Goal: Task Accomplishment & Management: Use online tool/utility

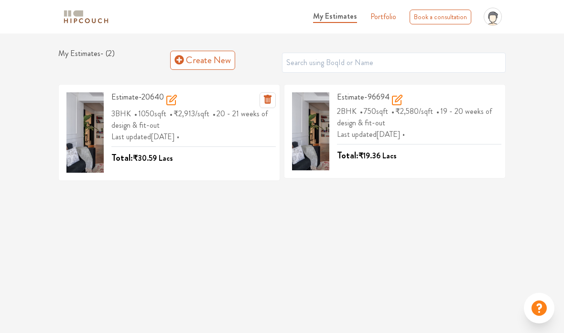
click at [176, 94] on icon at bounding box center [171, 99] width 11 height 11
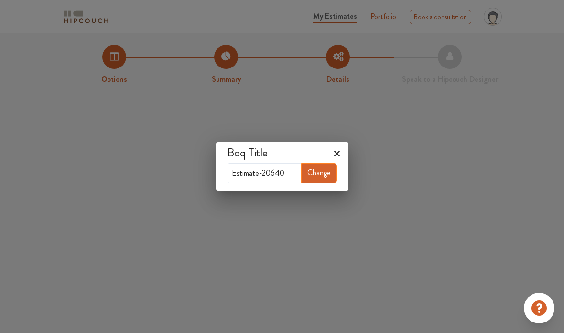
click at [328, 149] on h4 "Boq Title" at bounding box center [282, 153] width 109 height 14
click at [331, 155] on h4 "Boq Title" at bounding box center [282, 153] width 109 height 14
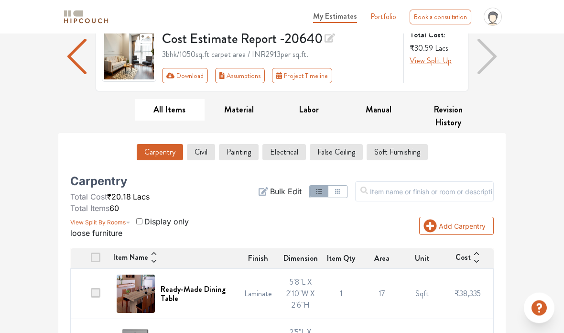
scroll to position [79, 0]
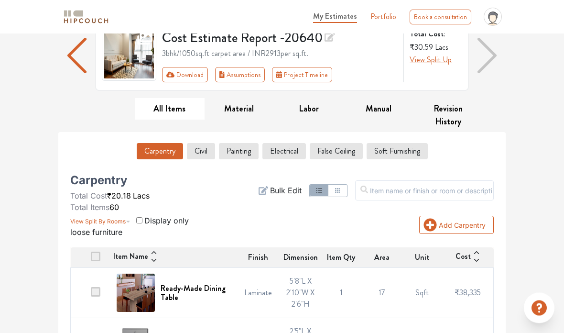
click at [201, 153] on button "Civil" at bounding box center [201, 151] width 28 height 16
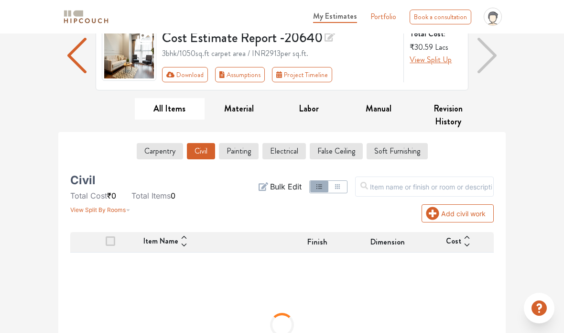
click at [157, 152] on button "Carpentry" at bounding box center [160, 151] width 46 height 16
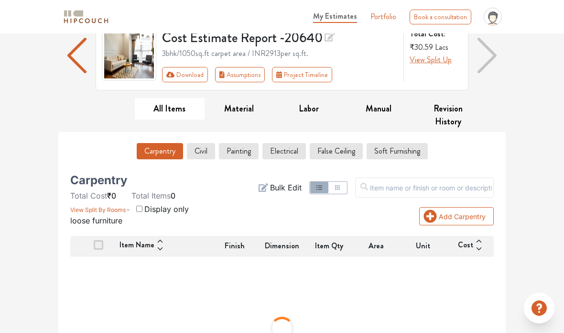
click at [237, 152] on button "Painting" at bounding box center [239, 151] width 40 height 16
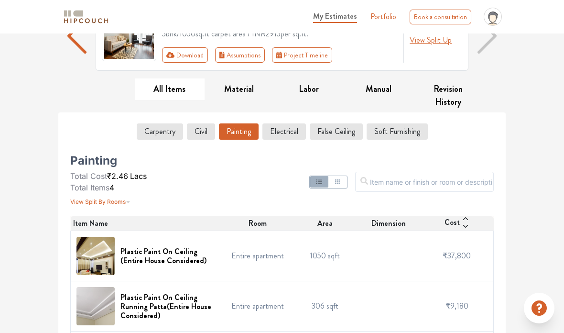
scroll to position [98, 0]
click at [394, 135] on button "Soft Furnishing" at bounding box center [397, 132] width 61 height 16
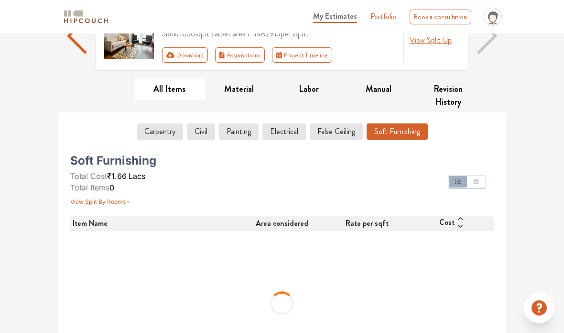
scroll to position [54, 0]
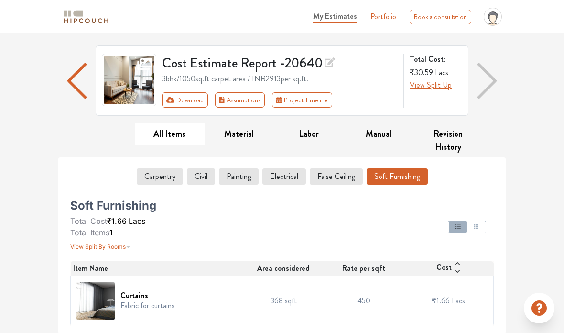
click at [335, 173] on button "False Ceiling" at bounding box center [336, 176] width 53 height 16
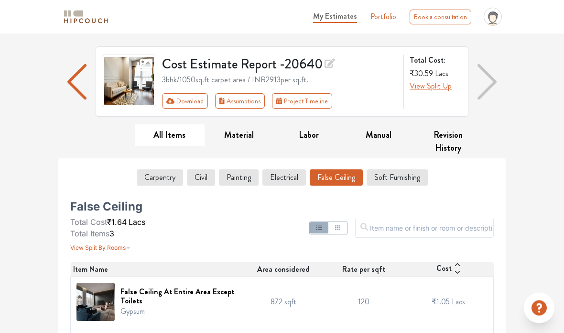
scroll to position [116, 0]
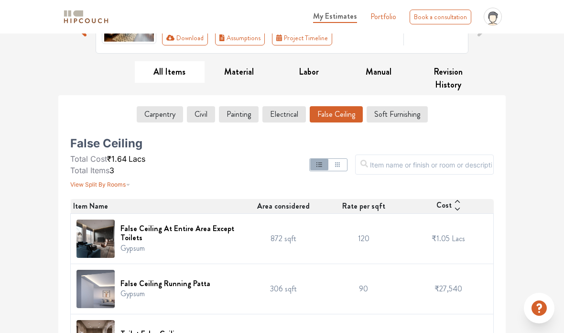
click at [240, 74] on button "Material" at bounding box center [240, 72] width 70 height 22
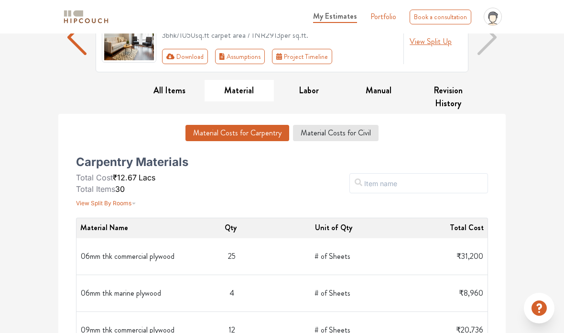
scroll to position [0, 0]
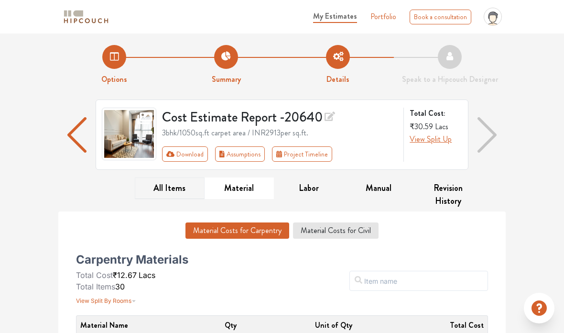
click at [177, 194] on button "All Items" at bounding box center [170, 188] width 70 height 22
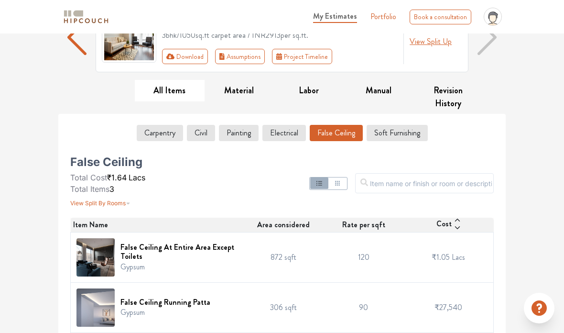
scroll to position [104, 0]
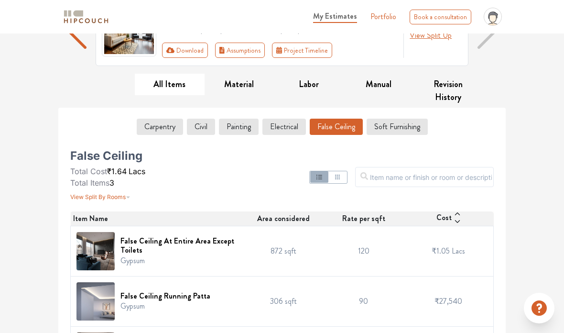
click at [163, 125] on button "Carpentry" at bounding box center [160, 127] width 46 height 16
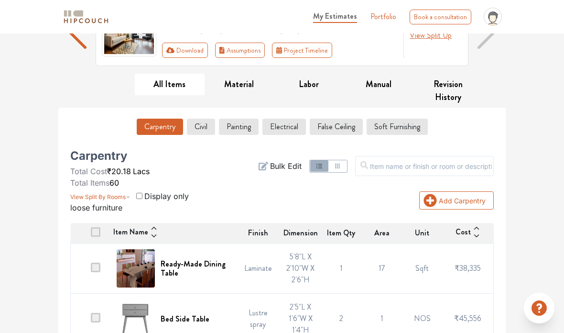
click at [95, 264] on span at bounding box center [96, 267] width 10 height 10
click at [91, 271] on input "checkbox" at bounding box center [91, 271] width 0 height 0
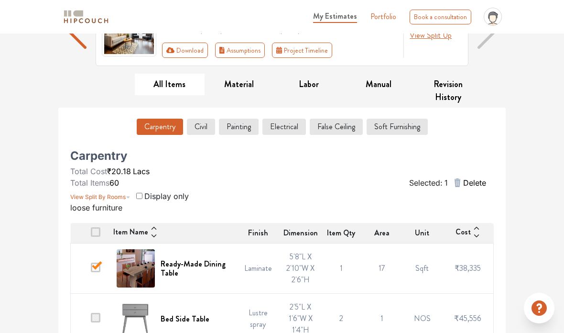
click at [97, 266] on span at bounding box center [96, 267] width 10 height 10
click at [91, 271] on input "checkbox" at bounding box center [91, 271] width 0 height 0
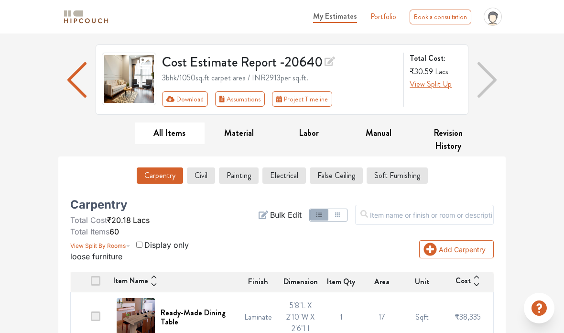
scroll to position [50, 0]
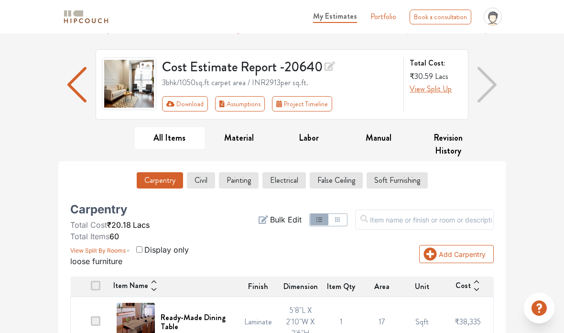
click at [334, 16] on span "My Estimates" at bounding box center [335, 16] width 44 height 11
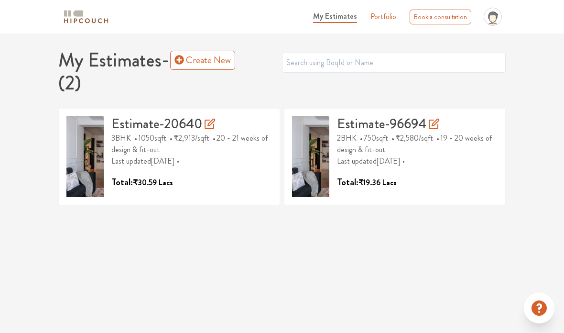
click at [215, 58] on link "Create New" at bounding box center [202, 60] width 65 height 19
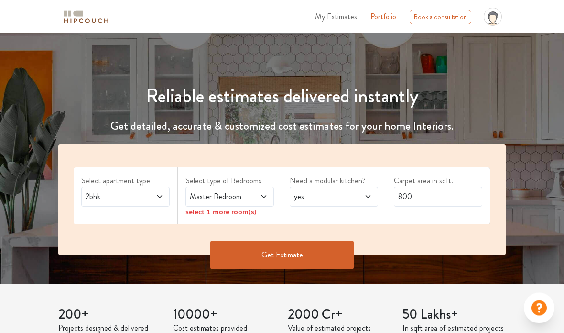
scroll to position [63, 0]
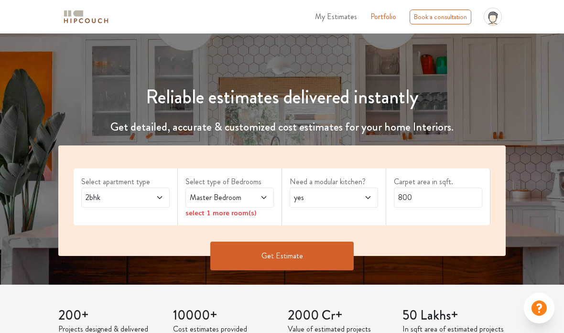
click at [153, 198] on span at bounding box center [153, 197] width 20 height 11
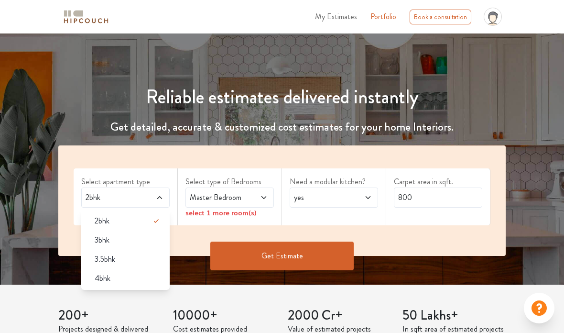
click at [145, 243] on div "3bhk" at bounding box center [128, 239] width 83 height 11
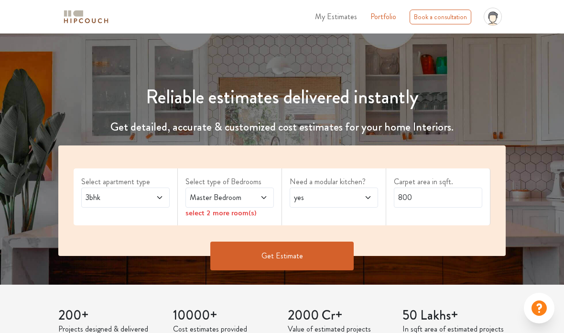
click at [259, 202] on span at bounding box center [258, 197] width 20 height 11
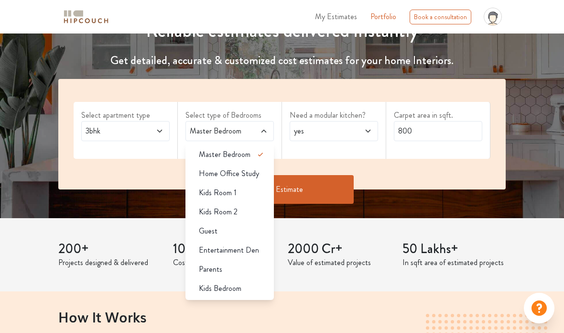
scroll to position [129, 0]
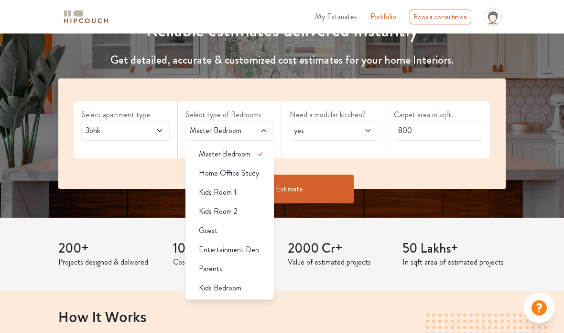
click at [260, 249] on div "Entertainment Den" at bounding box center [232, 249] width 83 height 11
click at [240, 269] on div "Parents" at bounding box center [232, 268] width 83 height 11
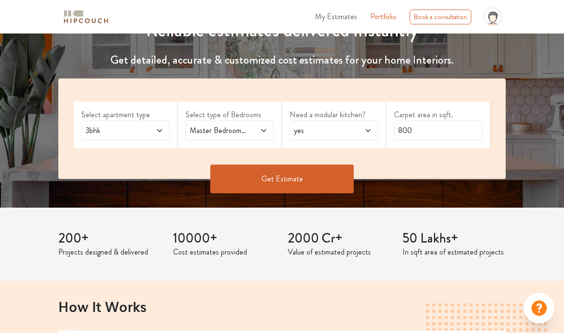
click at [359, 137] on div "yes" at bounding box center [334, 130] width 88 height 20
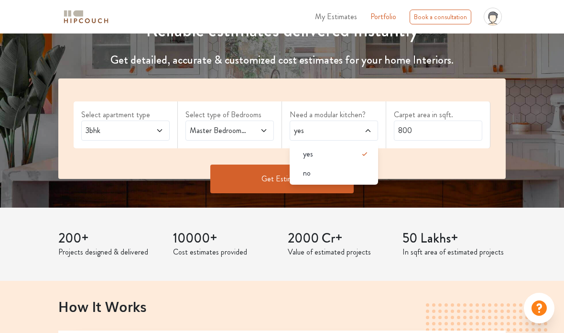
click at [484, 154] on div "Select apartment type 3bhk Select type of Bedrooms Master Bedroom,Entertainment…" at bounding box center [281, 128] width 447 height 100
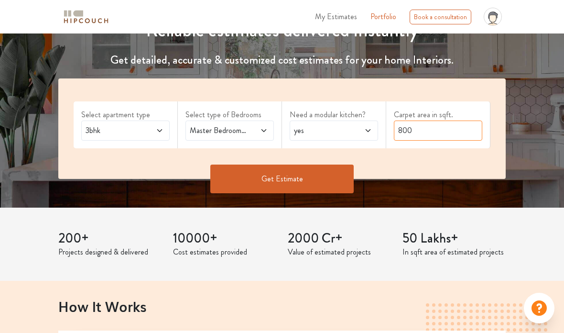
click at [462, 130] on input "800" at bounding box center [438, 130] width 88 height 20
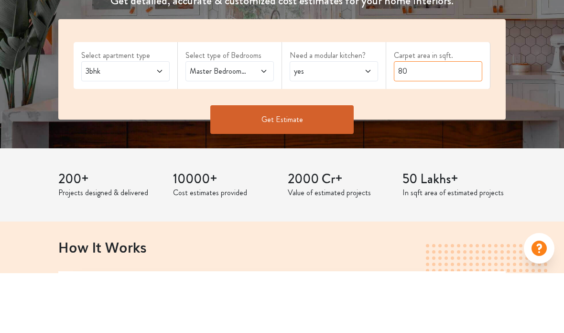
type input "8"
type input "1000"
click at [324, 165] on button "Get Estimate" at bounding box center [281, 179] width 143 height 29
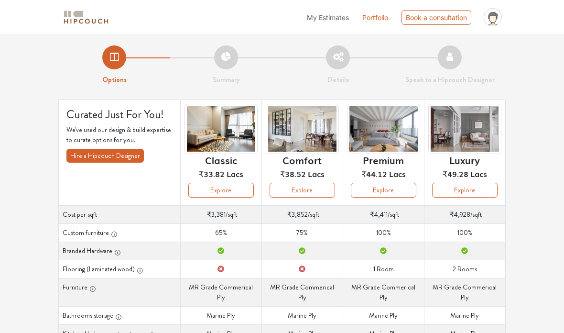
click at [306, 195] on button "Explore" at bounding box center [302, 189] width 65 height 15
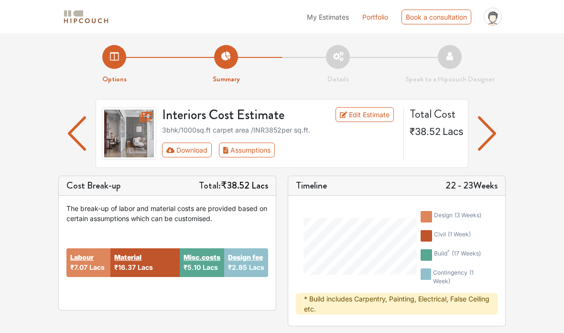
click at [203, 261] on strong "Misc.costs" at bounding box center [202, 257] width 37 height 10
click at [210, 255] on strong "Misc.costs" at bounding box center [202, 257] width 37 height 10
click at [205, 274] on div "Misc.costs ₹5.10 Lacs" at bounding box center [202, 262] width 44 height 29
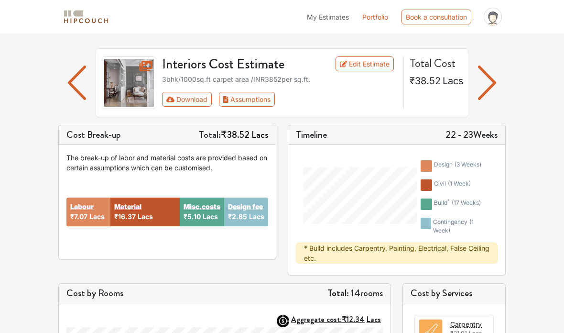
scroll to position [50, 0]
click at [182, 213] on div "Misc.costs ₹5.10 Lacs" at bounding box center [202, 212] width 44 height 29
click at [144, 220] on span "Lacs" at bounding box center [145, 217] width 15 height 8
click at [124, 210] on strong "Material" at bounding box center [127, 207] width 27 height 10
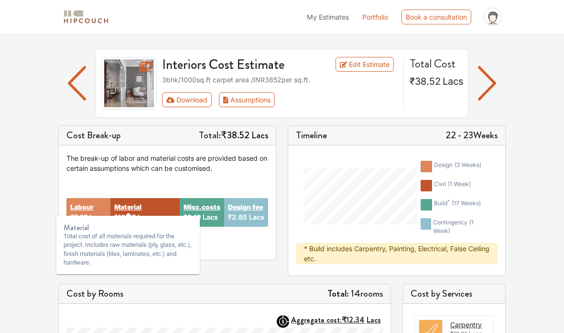
click at [189, 211] on strong "Misc.costs" at bounding box center [202, 207] width 37 height 10
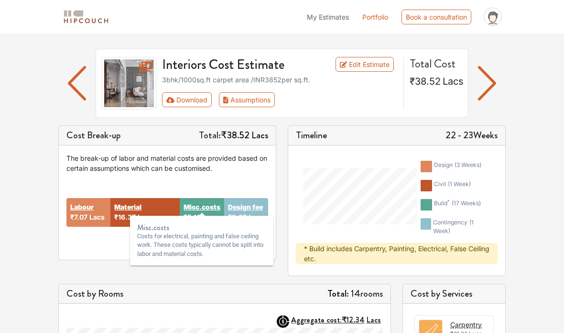
click at [204, 203] on strong "Misc.costs" at bounding box center [202, 207] width 37 height 10
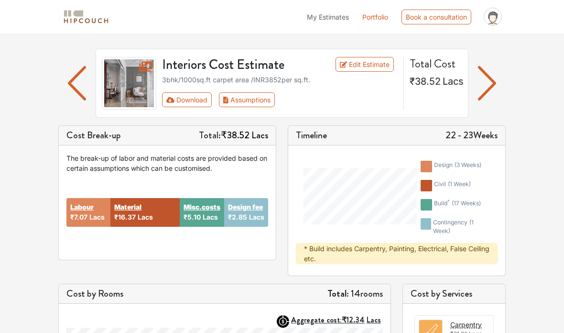
click at [205, 210] on strong "Misc.costs" at bounding box center [202, 207] width 37 height 10
click at [206, 224] on div "Misc.costs ₹5.10 Lacs" at bounding box center [202, 212] width 44 height 29
click at [162, 217] on div "Material ₹16.37 Lacs" at bounding box center [144, 212] width 69 height 29
click at [207, 210] on strong "Misc.costs" at bounding box center [202, 207] width 37 height 10
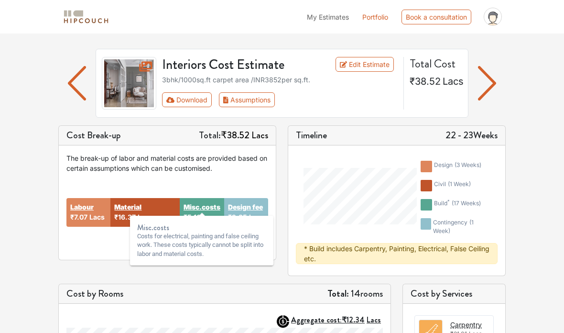
click at [207, 206] on strong "Misc.costs" at bounding box center [202, 207] width 37 height 10
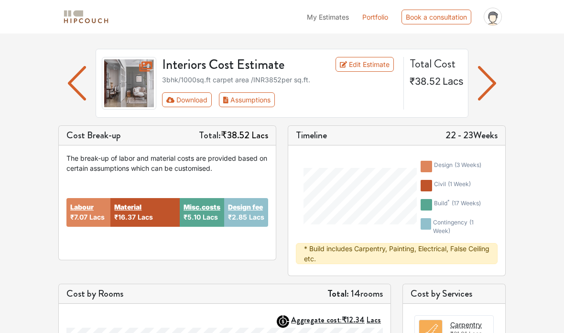
click at [209, 209] on strong "Misc.costs" at bounding box center [202, 207] width 37 height 10
click at [203, 211] on strong "Misc.costs" at bounding box center [202, 207] width 37 height 10
click at [205, 208] on strong "Misc.costs" at bounding box center [202, 207] width 37 height 10
click at [372, 65] on link "Edit Estimate" at bounding box center [365, 64] width 59 height 15
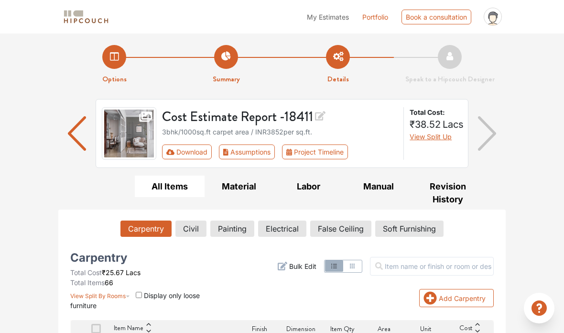
click at [344, 144] on button "Project Timeline" at bounding box center [315, 151] width 66 height 15
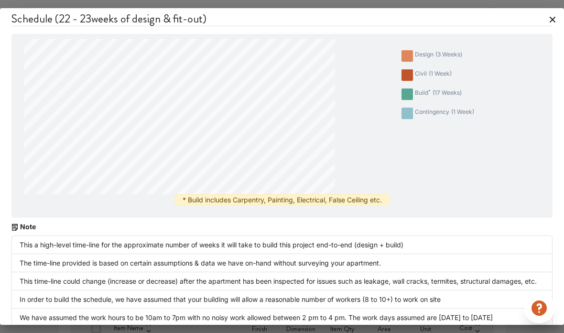
click at [409, 332] on div "Schedule ( 22 - 23 weeks of design & fit-out) design ( 3 weeks ) civil ( 1 week…" at bounding box center [282, 166] width 564 height 333
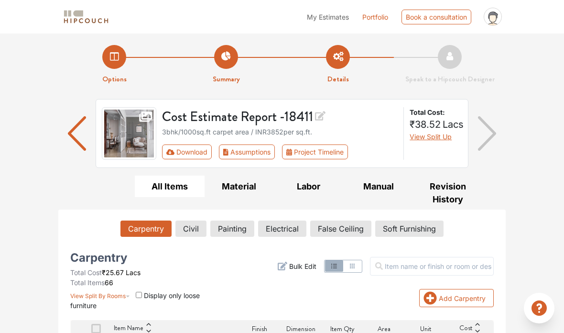
click at [336, 150] on button "Project Timeline" at bounding box center [315, 151] width 66 height 15
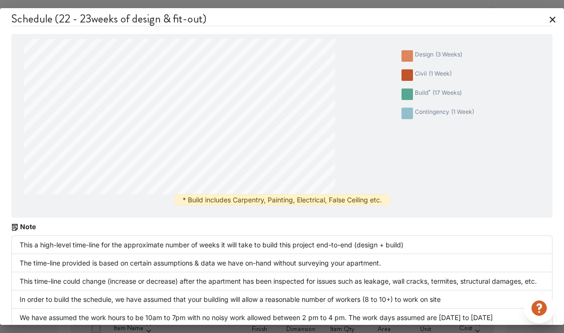
click at [557, 39] on div "Schedule ( 22 - 23 weeks of design & fit-out) design ( 3 weeks ) civil ( 1 week…" at bounding box center [282, 171] width 564 height 326
click at [551, 26] on h4 "Schedule ( 22 - 23 weeks of design & fit-out)" at bounding box center [281, 19] width 541 height 14
click at [552, 26] on h4 "Schedule ( 22 - 23 weeks of design & fit-out)" at bounding box center [281, 19] width 541 height 14
click at [558, 36] on div "Schedule ( 22 - 23 weeks of design & fit-out) design ( 3 weeks ) civil ( 1 week…" at bounding box center [282, 171] width 564 height 326
click at [551, 26] on h4 "Schedule ( 22 - 23 weeks of design & fit-out)" at bounding box center [281, 19] width 541 height 14
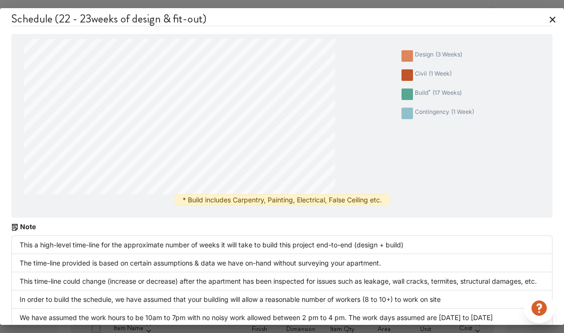
click at [551, 14] on div "Schedule ( 22 - 23 weeks of design & fit-out) design ( 3 weeks ) civil ( 1 week…" at bounding box center [282, 166] width 564 height 333
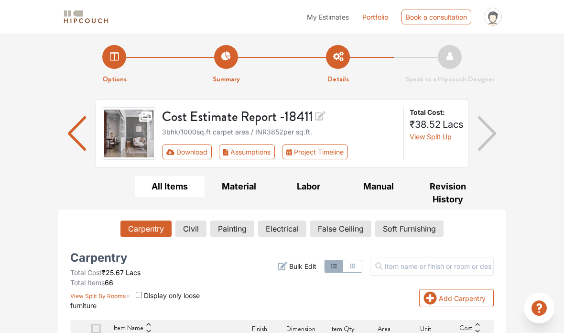
click at [373, 14] on link "Portfolio" at bounding box center [375, 17] width 26 height 10
